Goal: Register for event/course

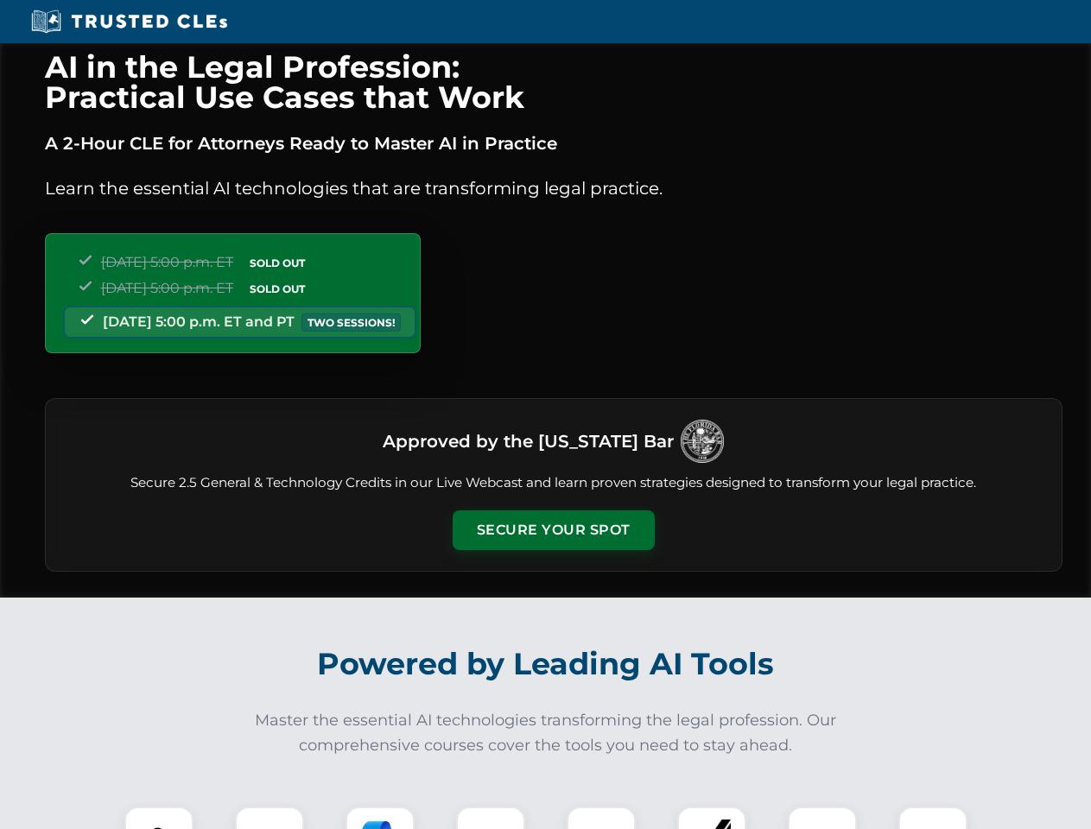
click at [553, 530] on button "Secure Your Spot" at bounding box center [554, 530] width 202 height 40
click at [159, 818] on img at bounding box center [159, 841] width 50 height 50
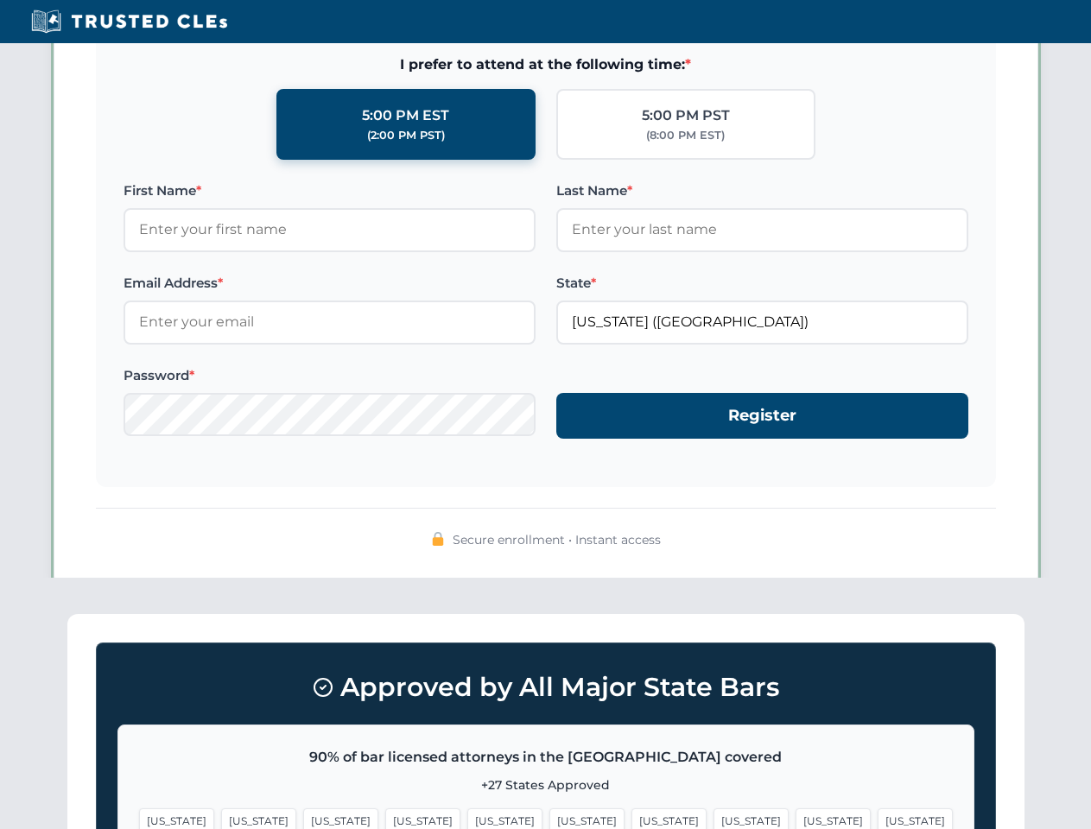
click at [631, 818] on span "[US_STATE]" at bounding box center [668, 820] width 75 height 25
click at [795, 818] on span "[US_STATE]" at bounding box center [832, 820] width 75 height 25
